Goal: Find specific page/section: Find specific page/section

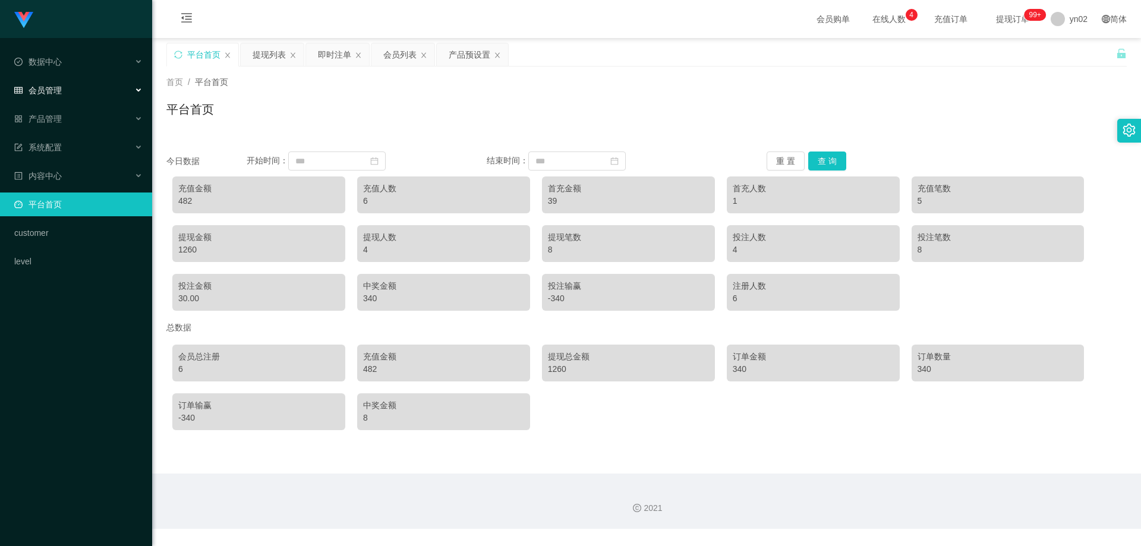
click at [65, 92] on div "会员管理" at bounding box center [76, 90] width 152 height 24
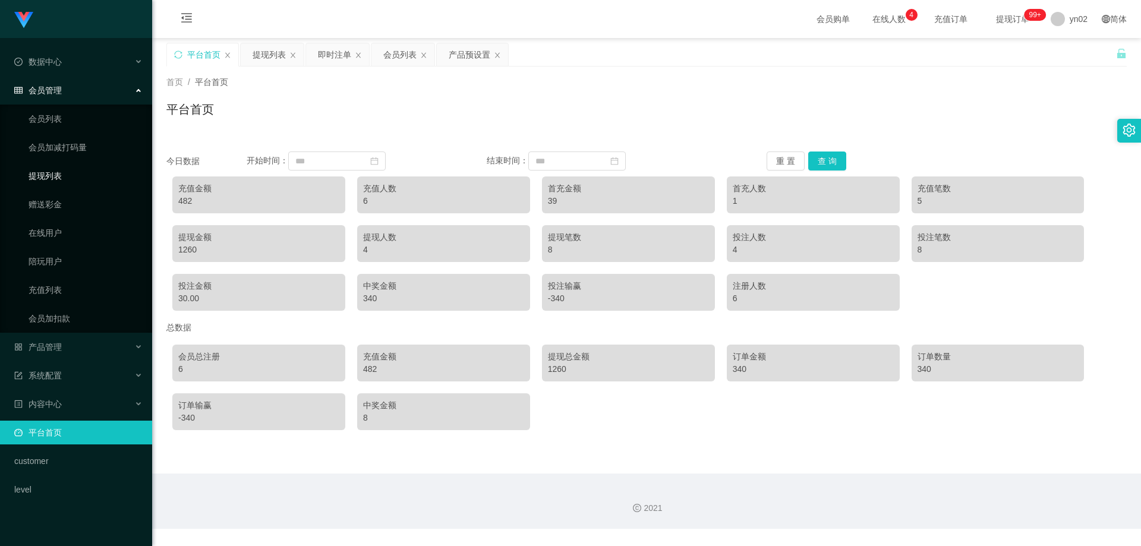
click at [72, 178] on link "提现列表" at bounding box center [86, 176] width 114 height 24
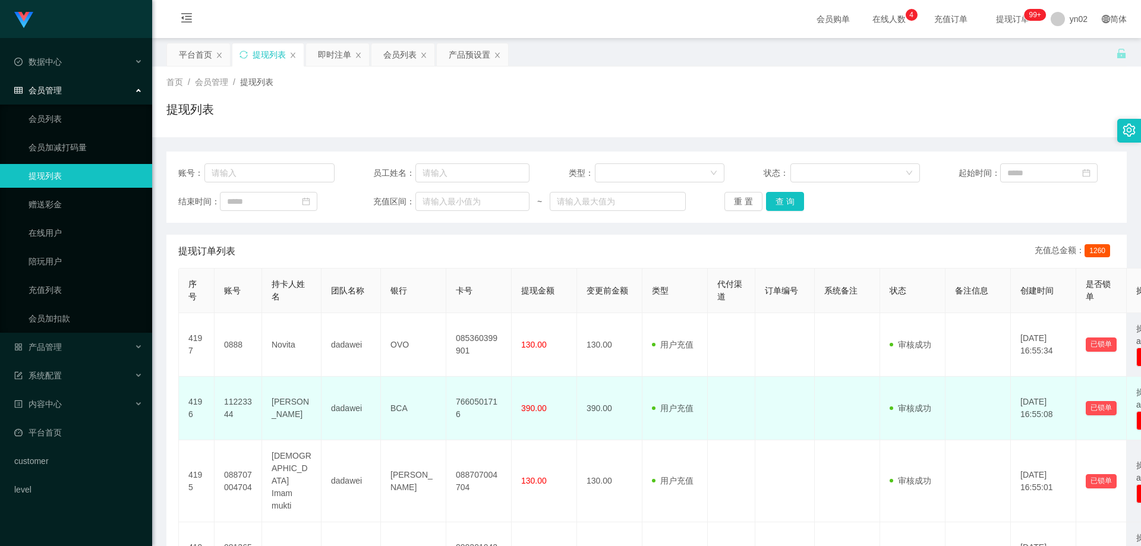
scroll to position [119, 0]
